Goal: Information Seeking & Learning: Find specific fact

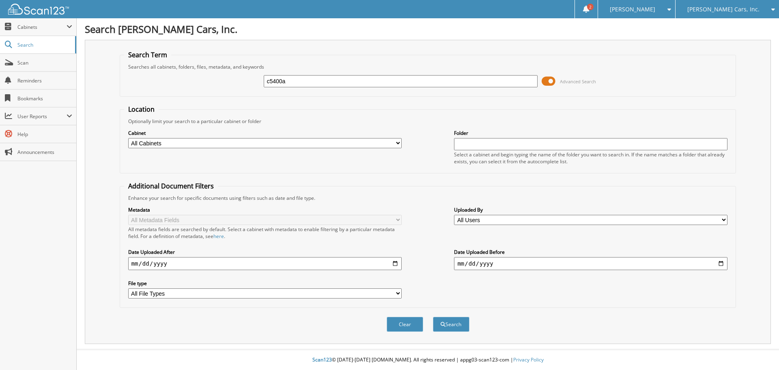
type input "c5400a"
click at [433, 317] on button "Search" at bounding box center [451, 324] width 37 height 15
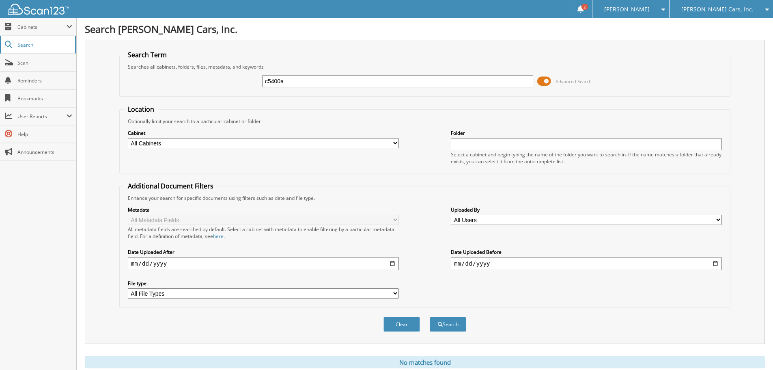
click at [31, 45] on span "Search" at bounding box center [44, 44] width 54 height 7
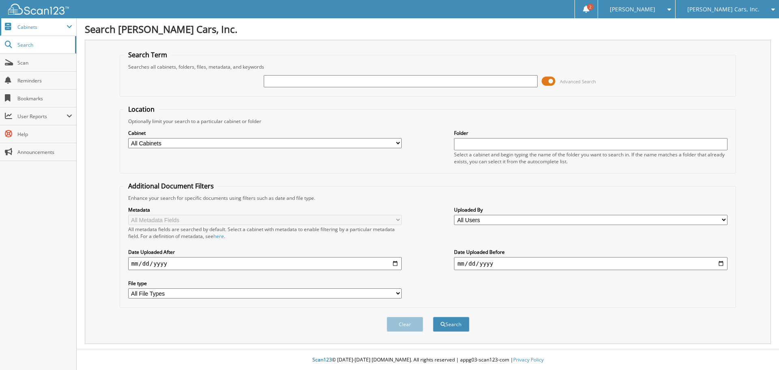
click at [39, 26] on span "Cabinets" at bounding box center [41, 27] width 49 height 7
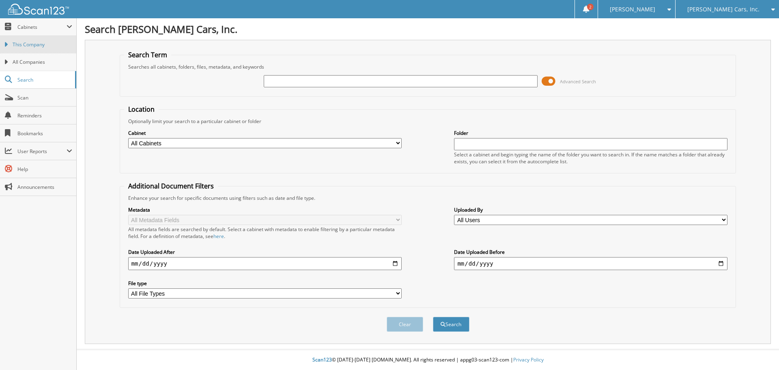
click at [44, 42] on span "This Company" at bounding box center [43, 44] width 60 height 7
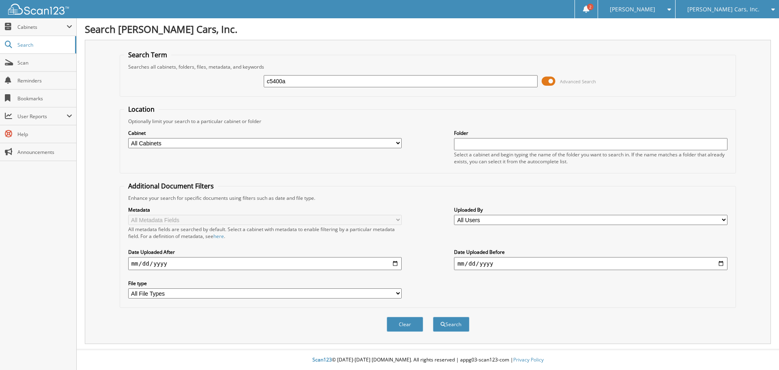
type input "c5400a"
click at [433, 317] on button "Search" at bounding box center [451, 324] width 37 height 15
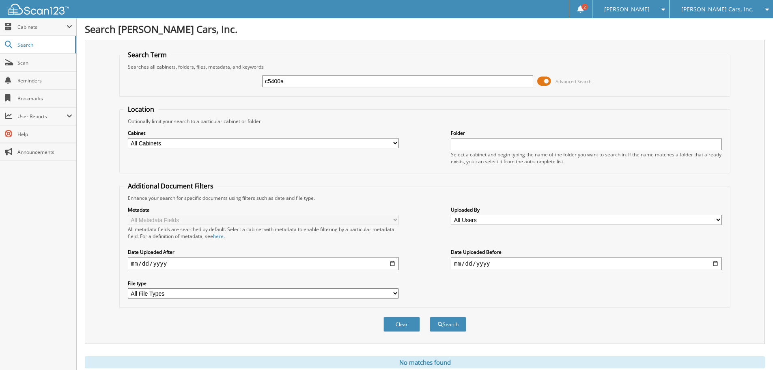
click at [395, 144] on select "All Cabinets CAR DEALS PARTS SERVICE RO WE OWES Needs Filing" at bounding box center [263, 143] width 271 height 10
select select "27102"
click at [128, 138] on select "All Cabinets CAR DEALS PARTS SERVICE RO WE OWES Needs Filing" at bounding box center [263, 143] width 271 height 10
click at [481, 143] on input "text" at bounding box center [586, 144] width 271 height 12
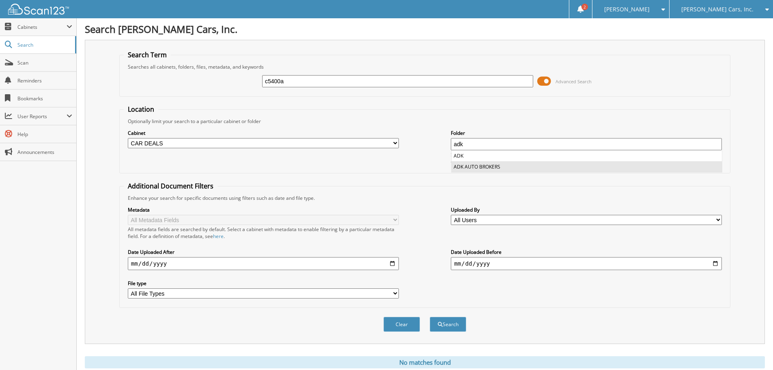
click at [477, 167] on li "ADK AUTO BROKERS" at bounding box center [587, 166] width 270 height 11
type input "ADK AUTO BROKERS"
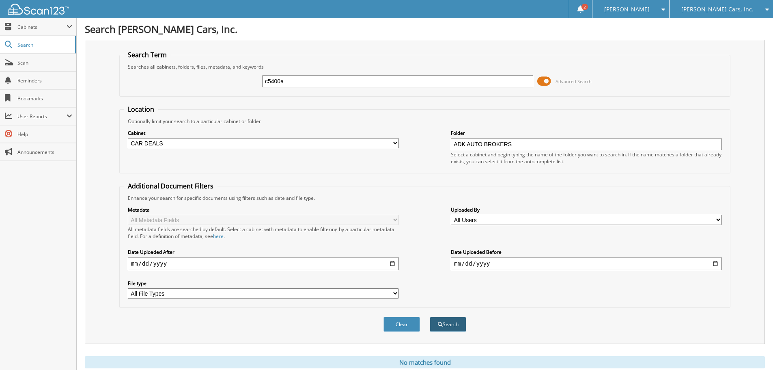
click at [444, 323] on button "Search" at bounding box center [448, 324] width 37 height 15
click at [713, 264] on input "date" at bounding box center [586, 263] width 271 height 13
type input "2025-09-16"
click at [450, 324] on button "Search" at bounding box center [448, 324] width 37 height 15
click at [299, 79] on input "c5400a" at bounding box center [397, 81] width 271 height 12
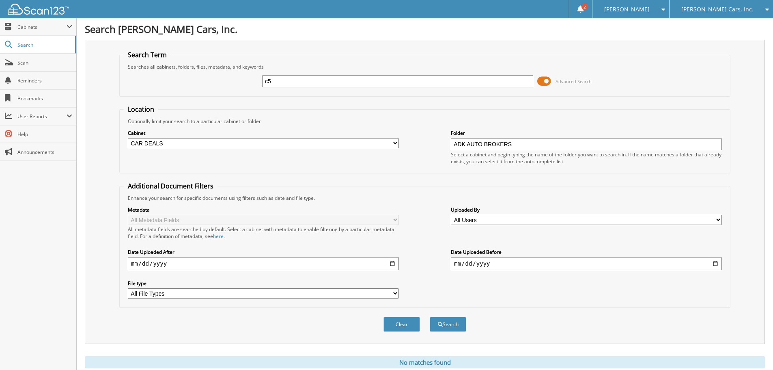
type input "c"
type input "C5400A"
click at [430, 317] on button "Search" at bounding box center [448, 324] width 37 height 15
click at [417, 325] on button "Clear" at bounding box center [402, 324] width 37 height 15
select select
